Goal: Information Seeking & Learning: Learn about a topic

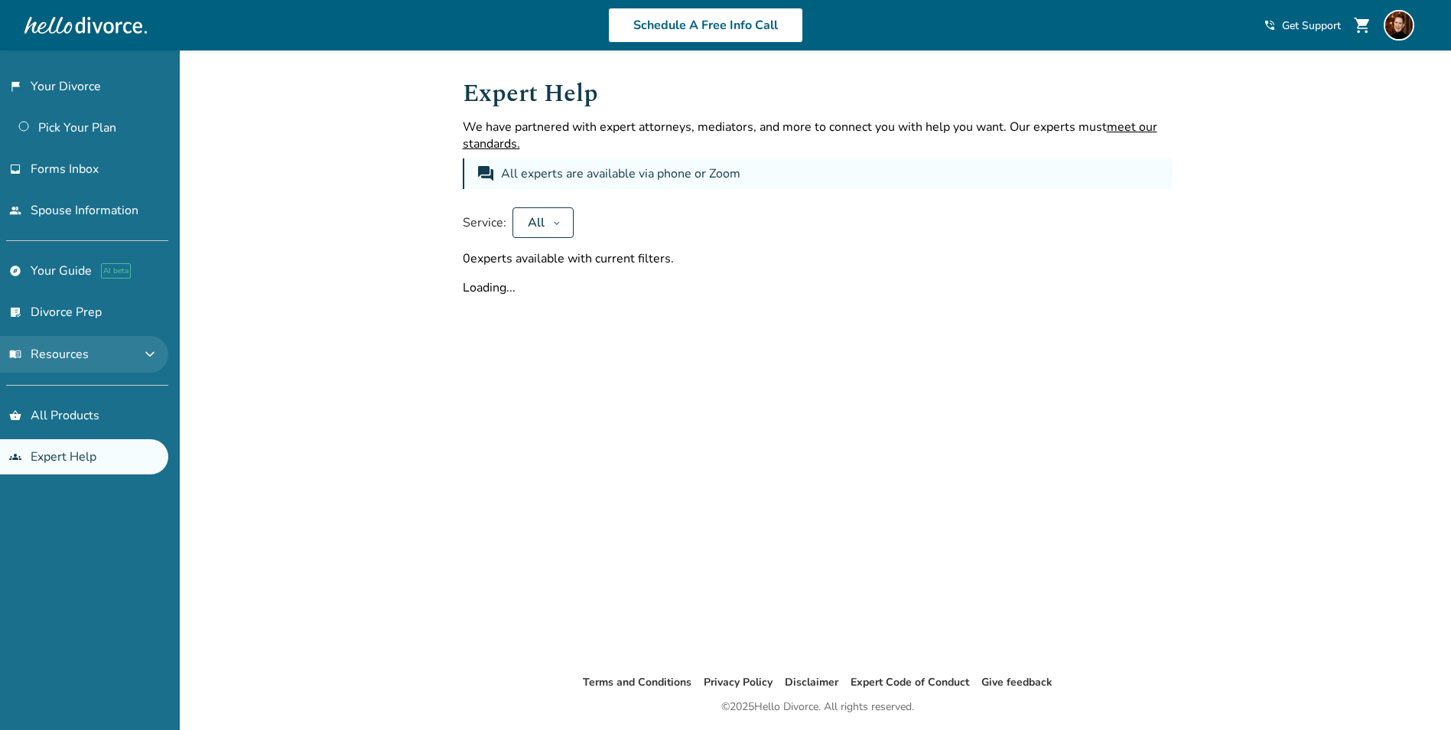
click at [63, 357] on span "menu_book Resources" at bounding box center [49, 354] width 80 height 17
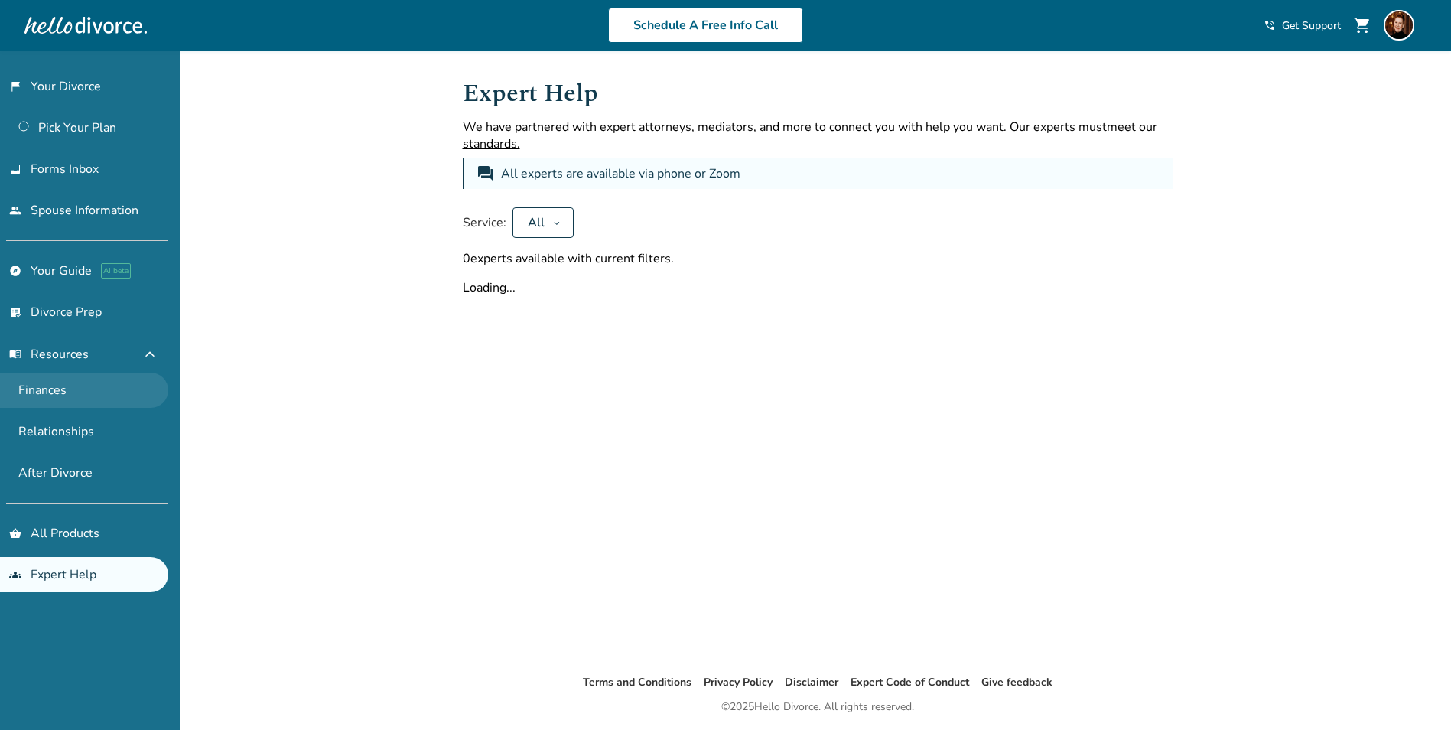
click at [61, 391] on link "Finances" at bounding box center [84, 389] width 168 height 35
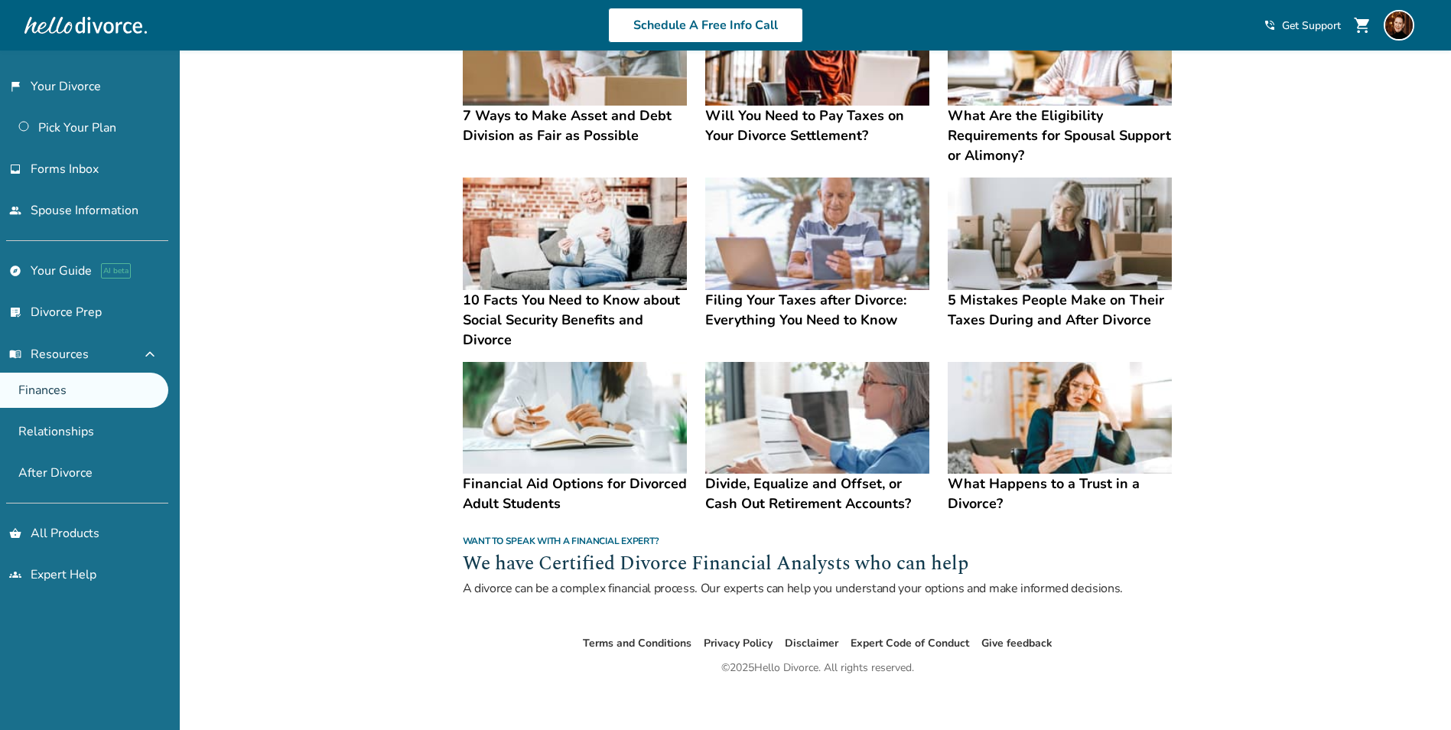
scroll to position [553, 0]
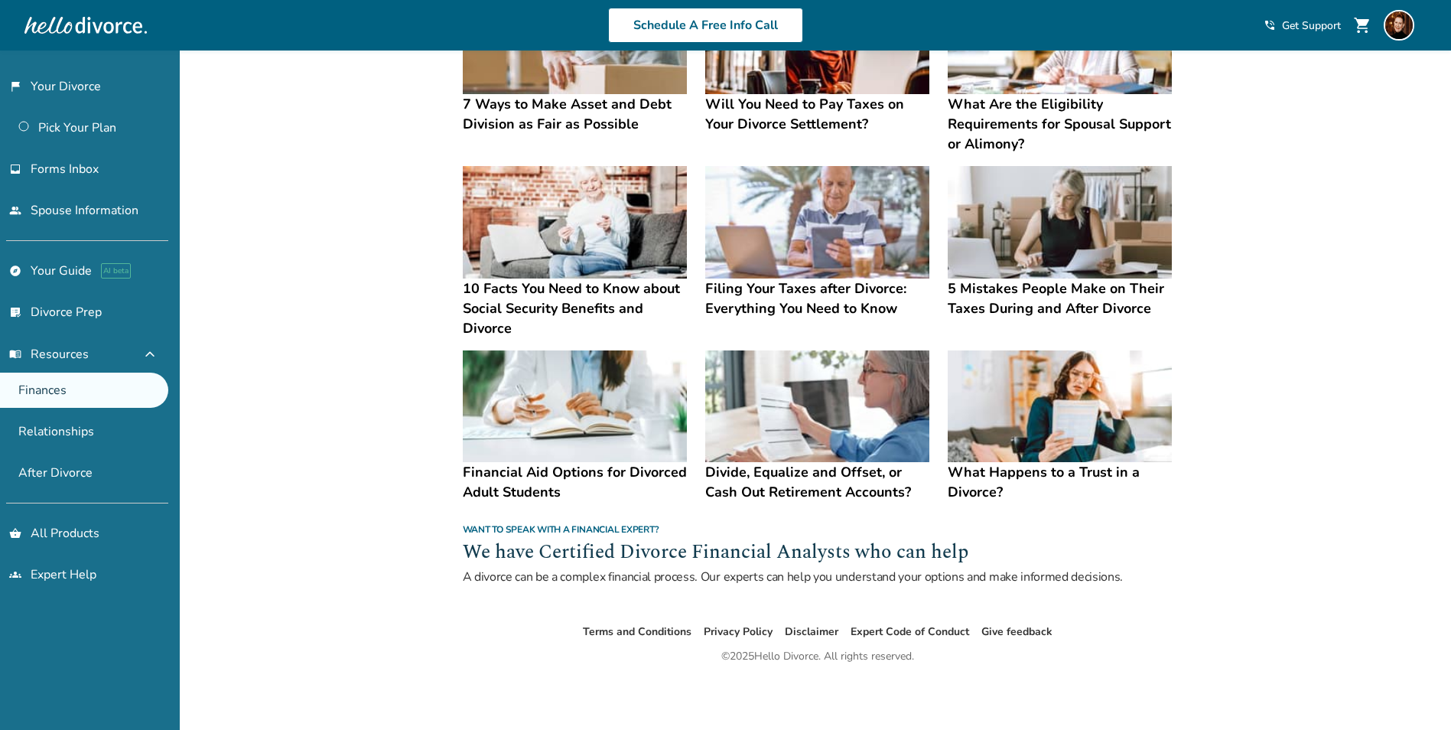
click at [1046, 468] on h4 "What Happens to a Trust in a Divorce?" at bounding box center [1060, 482] width 224 height 40
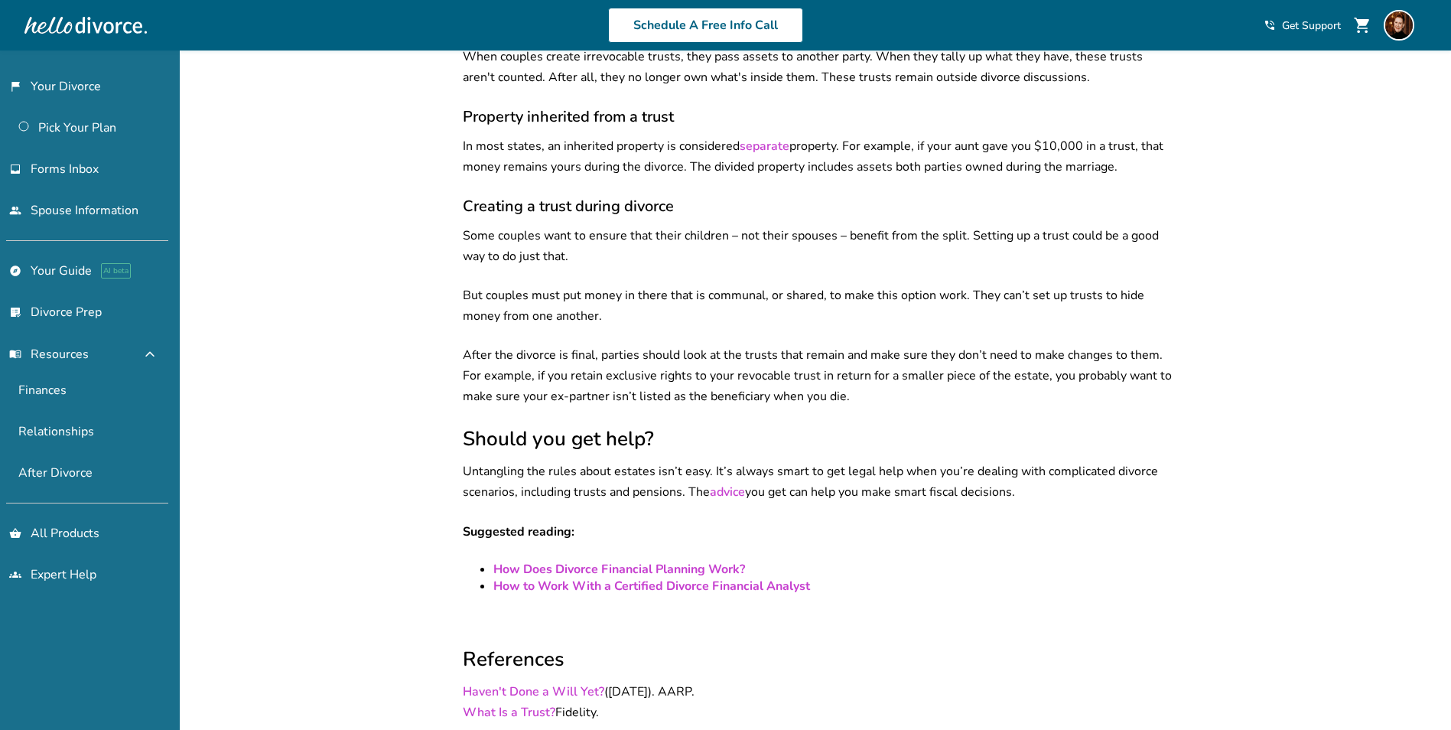
scroll to position [1088, 0]
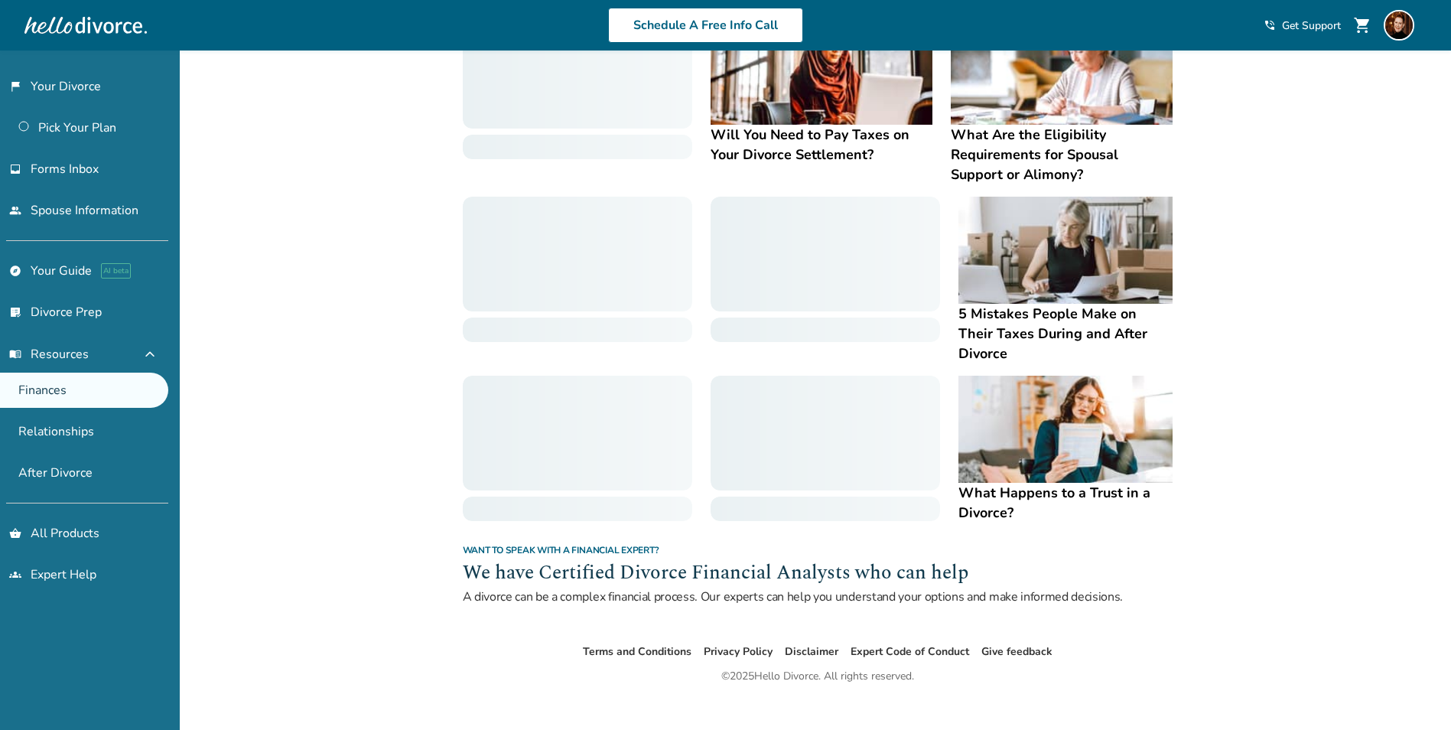
scroll to position [525, 0]
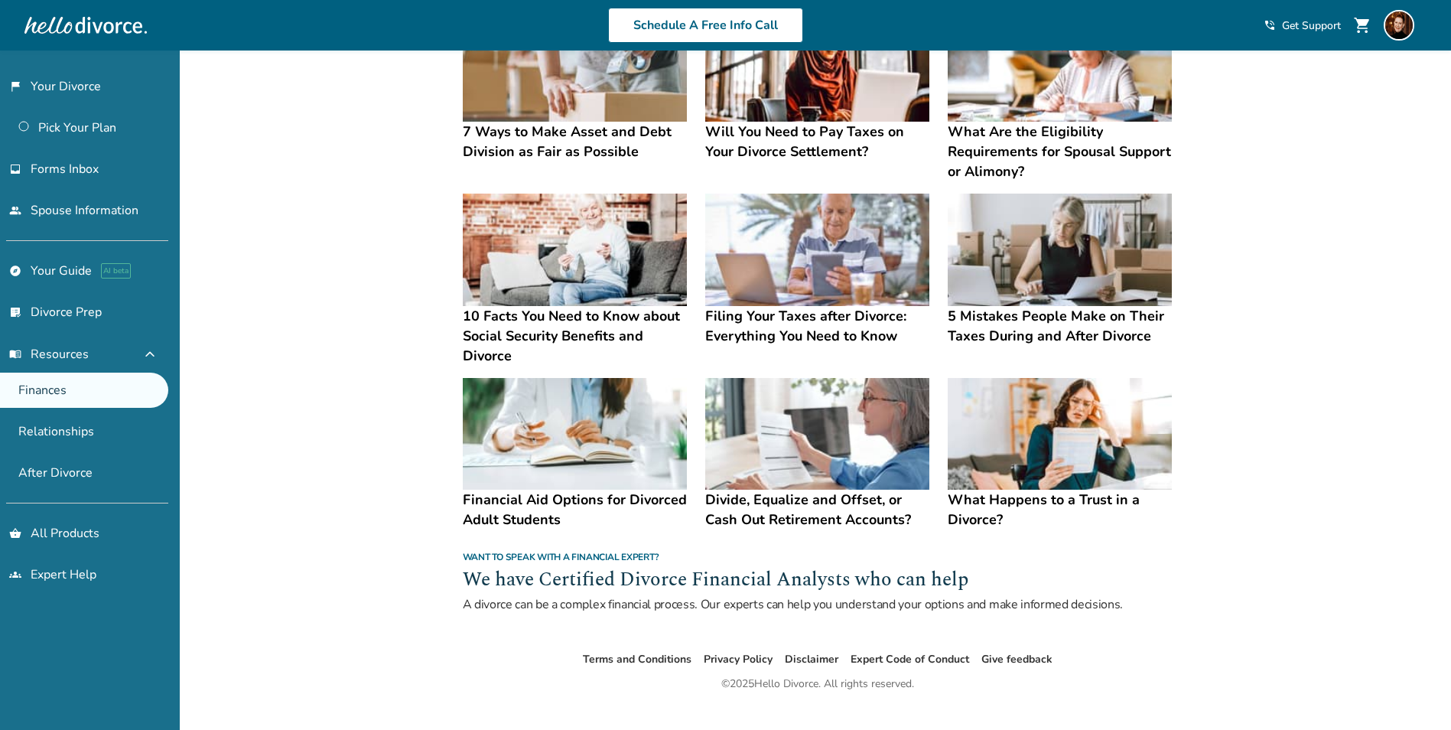
click at [531, 332] on h4 "10 Facts You Need to Know about Social Security Benefits and Divorce" at bounding box center [575, 336] width 224 height 60
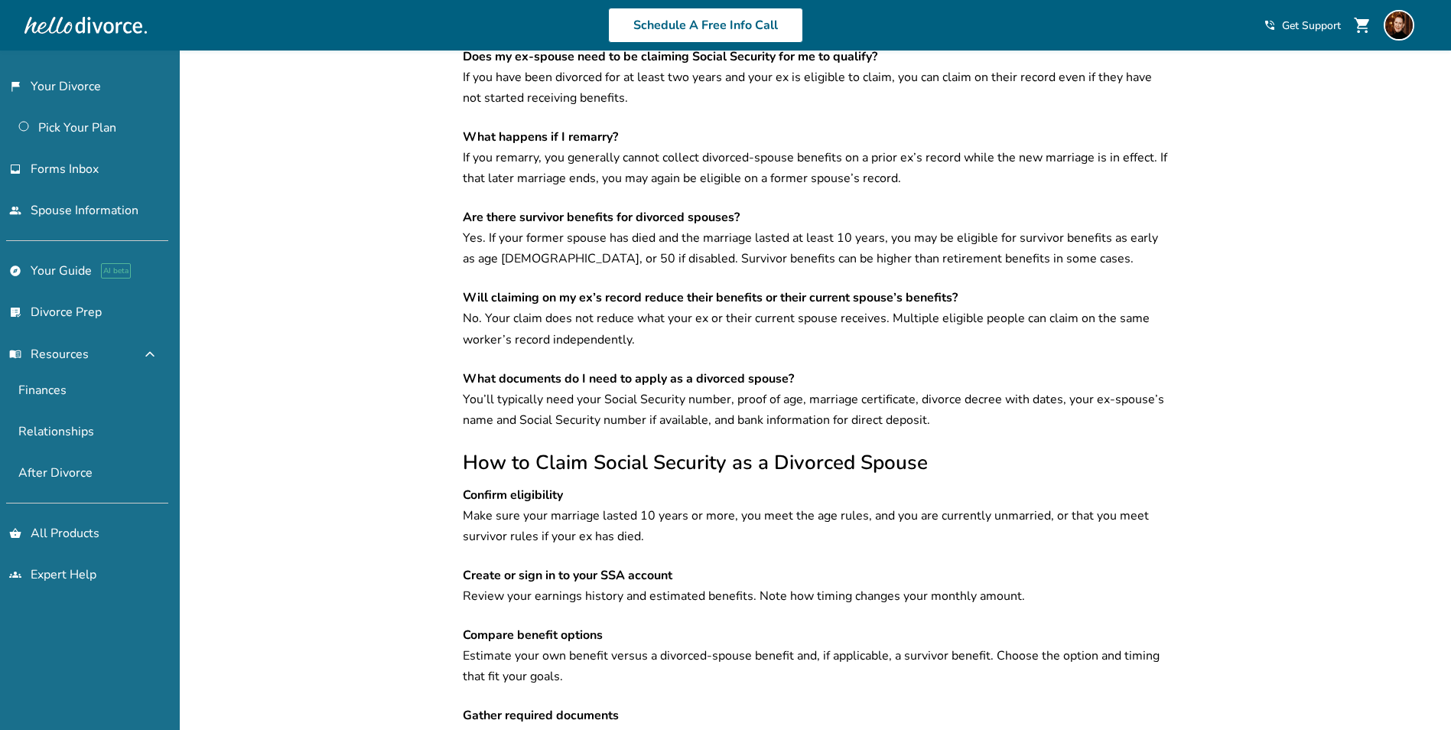
scroll to position [1825, 0]
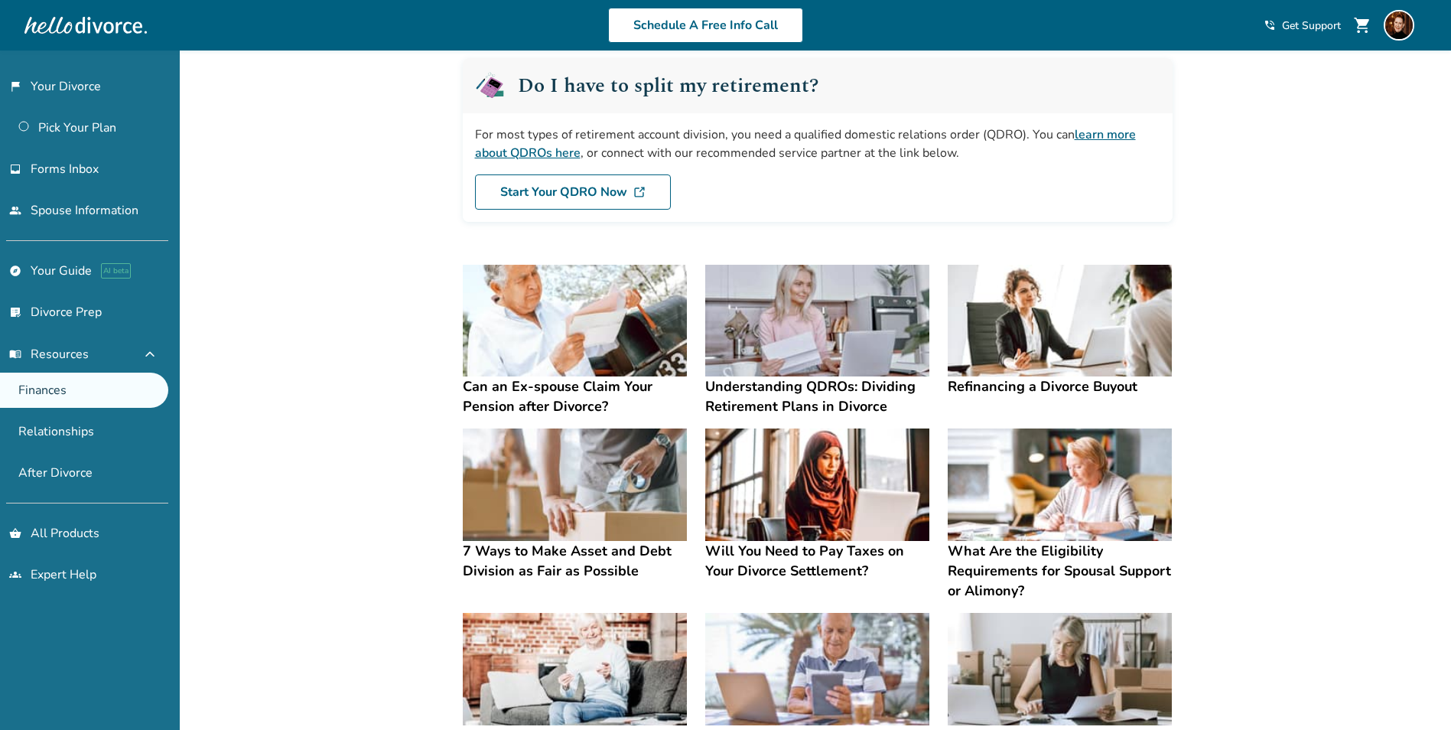
scroll to position [138, 0]
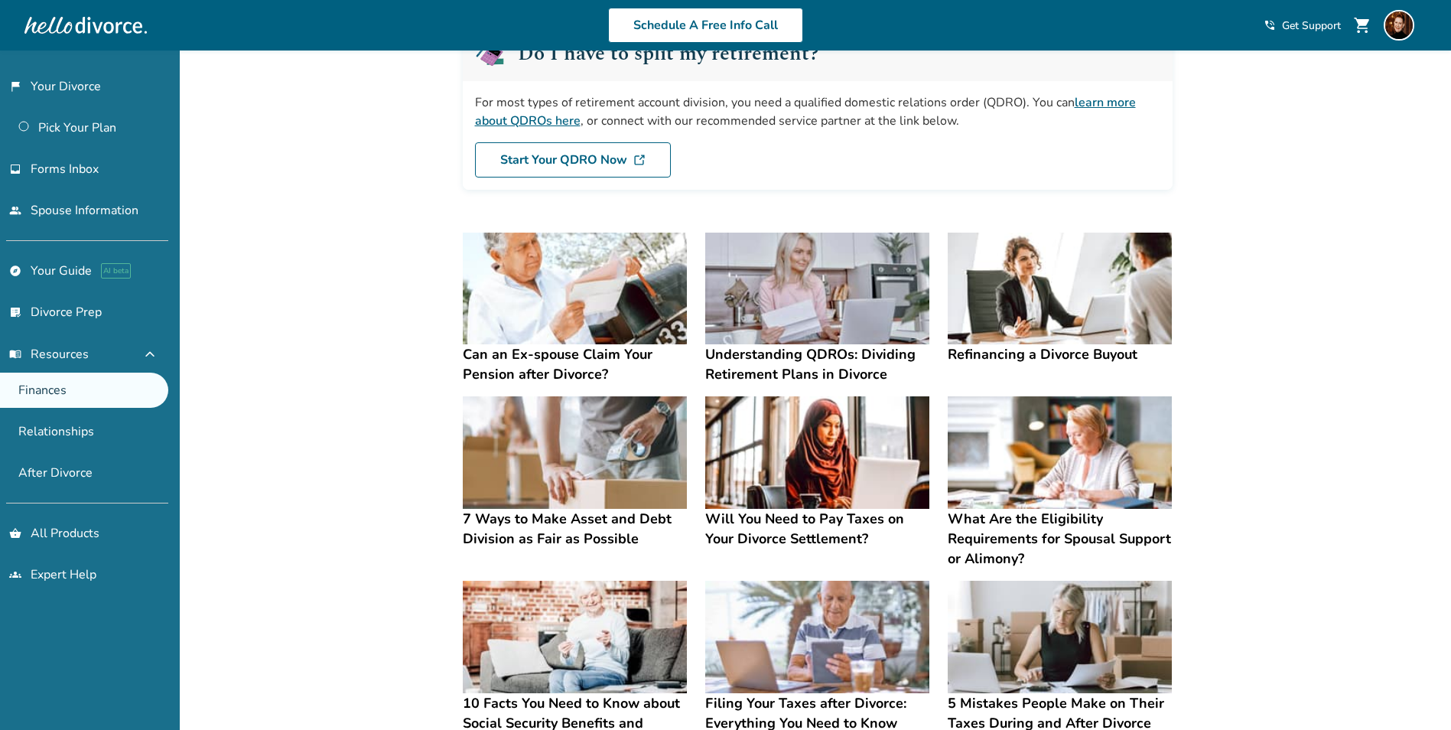
click at [1049, 349] on h4 "Refinancing a Divorce Buyout" at bounding box center [1060, 354] width 224 height 20
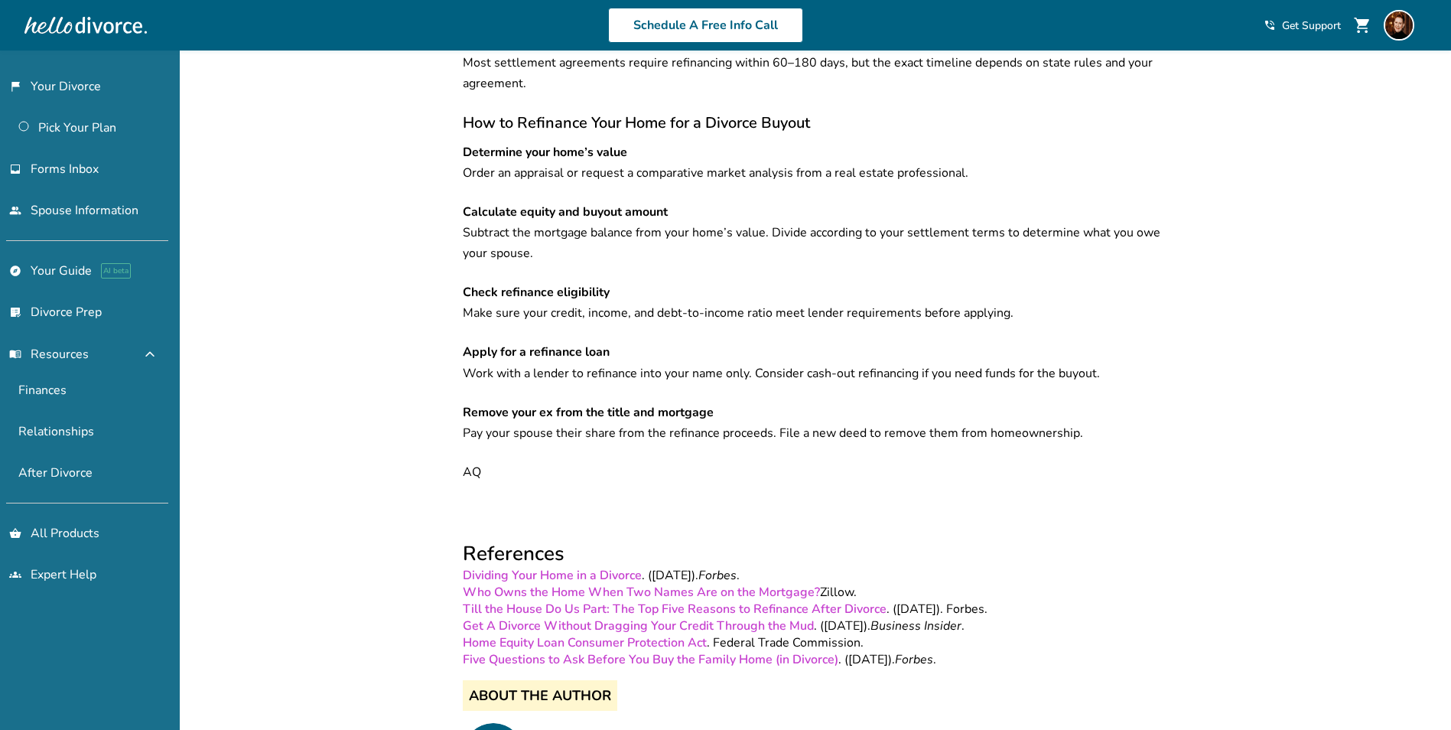
scroll to position [3119, 0]
